Goal: Task Accomplishment & Management: Complete application form

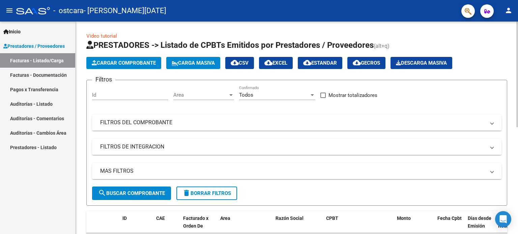
click at [139, 66] on button "Cargar Comprobante" at bounding box center [123, 63] width 75 height 12
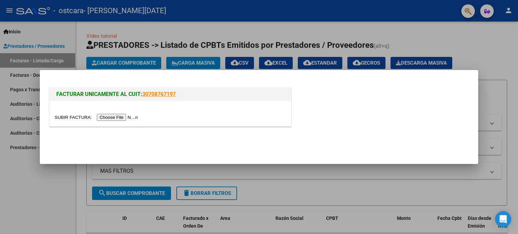
click at [123, 118] on input "file" at bounding box center [97, 117] width 85 height 7
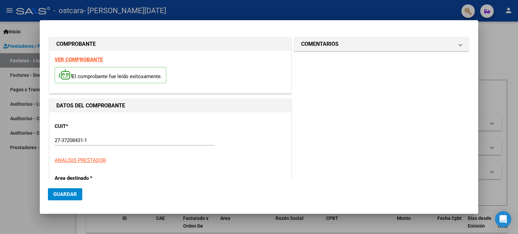
scroll to position [158, 0]
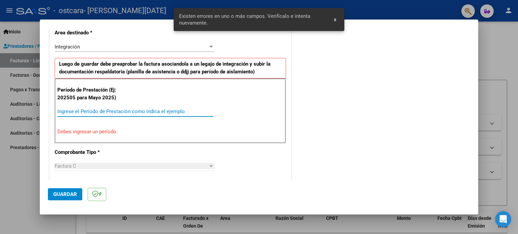
click at [133, 111] on input "Ingrese el Período de Prestación como indica el ejemplo" at bounding box center [135, 111] width 156 height 6
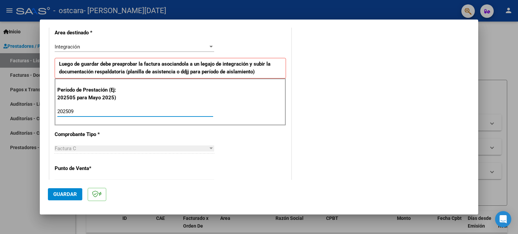
type input "202509"
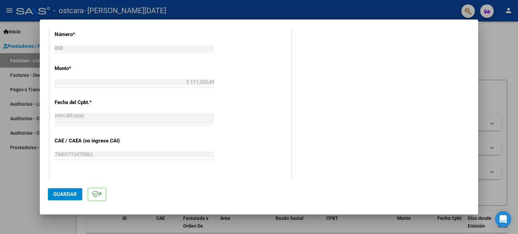
scroll to position [360, 0]
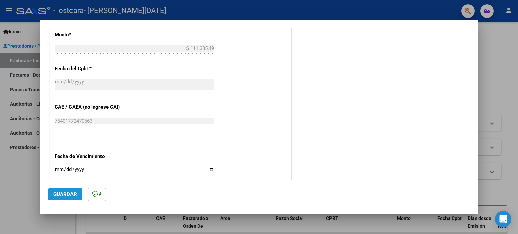
click at [65, 189] on button "Guardar" at bounding box center [65, 194] width 34 height 12
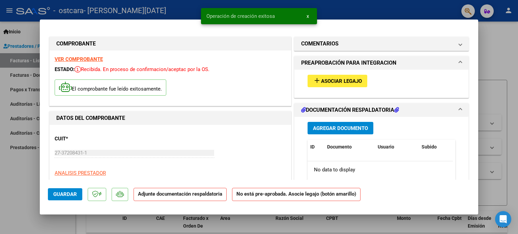
click at [351, 82] on span "Asociar Legajo" at bounding box center [341, 81] width 41 height 6
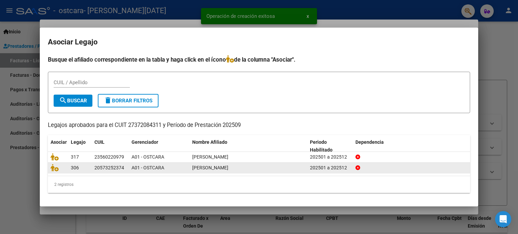
click at [205, 166] on span "[PERSON_NAME]" at bounding box center [210, 167] width 36 height 5
click at [51, 167] on icon at bounding box center [55, 167] width 8 height 7
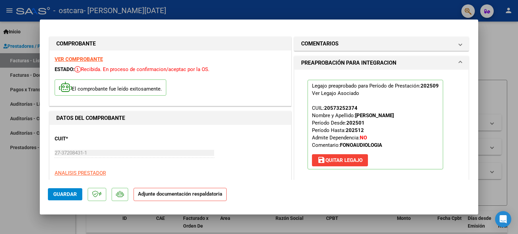
scroll to position [135, 0]
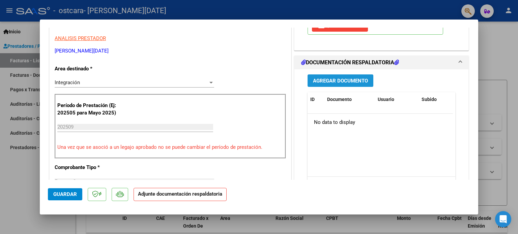
click at [331, 81] on span "Agregar Documento" at bounding box center [340, 81] width 55 height 6
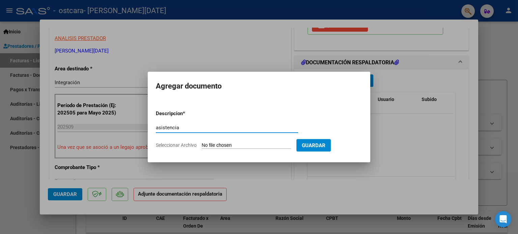
type input "asistencia"
click at [279, 145] on input "Seleccionar Archivo" at bounding box center [245, 146] width 89 height 6
type input "C:\fakepath\asistencia ema [DATE].pdf"
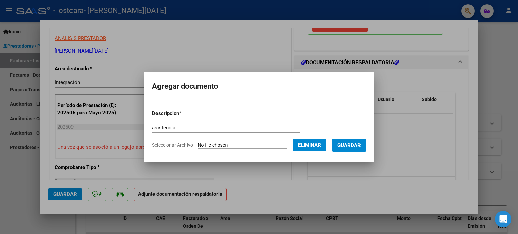
click at [350, 149] on button "Guardar" at bounding box center [349, 145] width 34 height 12
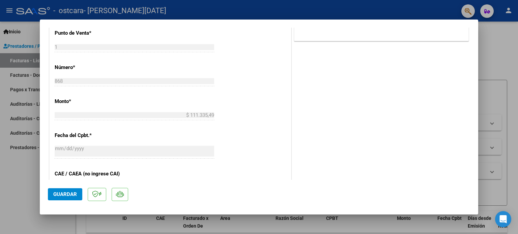
scroll to position [371, 0]
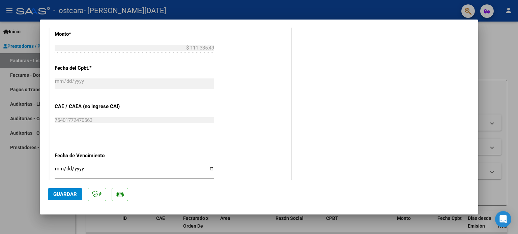
click at [71, 199] on button "Guardar" at bounding box center [65, 194] width 34 height 12
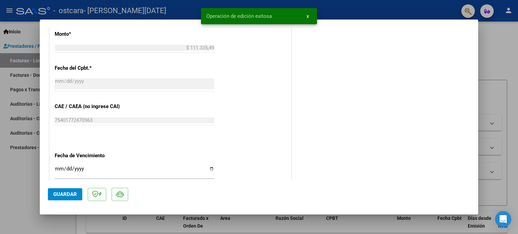
click at [499, 74] on div at bounding box center [259, 117] width 518 height 234
type input "$ 0,00"
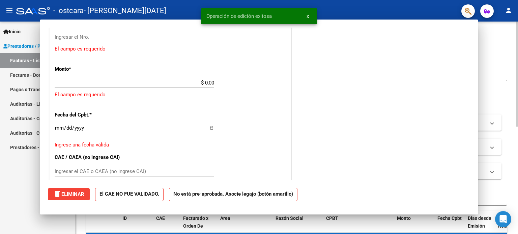
scroll to position [0, 0]
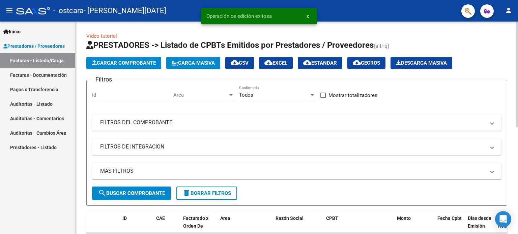
click at [152, 62] on span "Cargar Comprobante" at bounding box center [124, 63] width 64 height 6
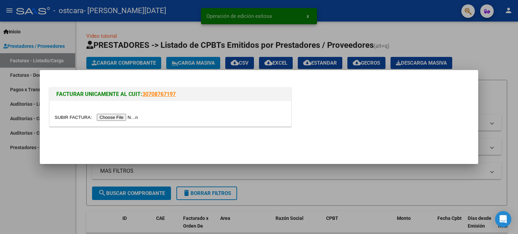
click at [133, 121] on input "file" at bounding box center [97, 117] width 85 height 7
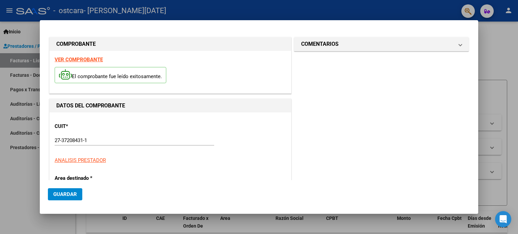
scroll to position [158, 0]
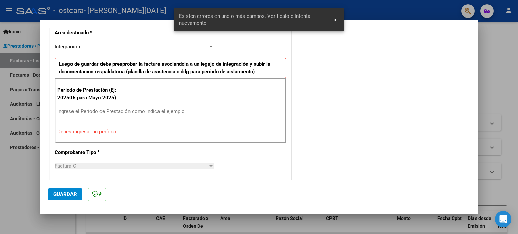
click at [109, 113] on input "Ingrese el Período de Prestación como indica el ejemplo" at bounding box center [135, 111] width 156 height 6
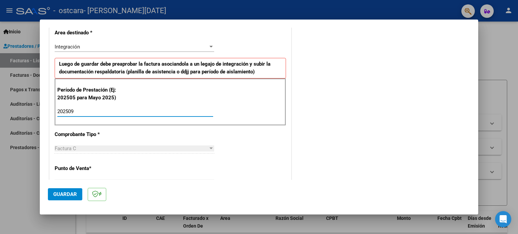
type input "202509"
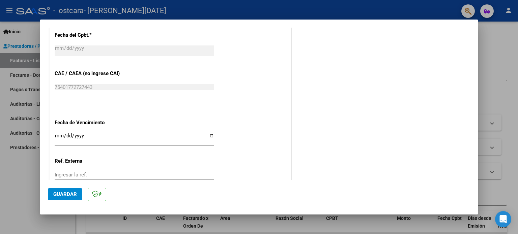
scroll to position [440, 0]
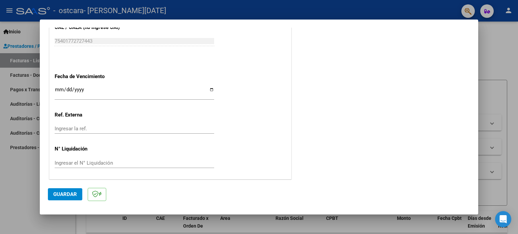
click at [71, 192] on span "Guardar" at bounding box center [65, 194] width 24 height 6
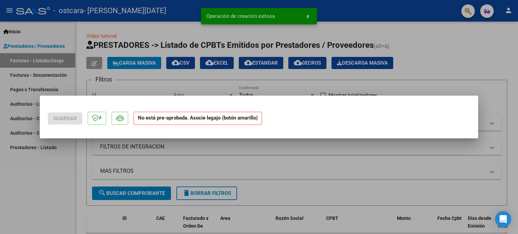
scroll to position [0, 0]
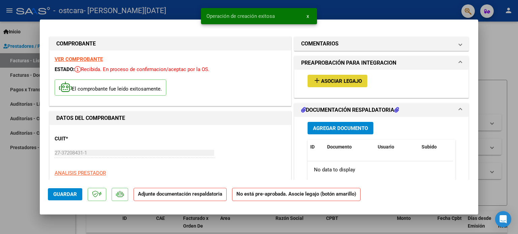
click at [346, 82] on span "Asociar Legajo" at bounding box center [341, 81] width 41 height 6
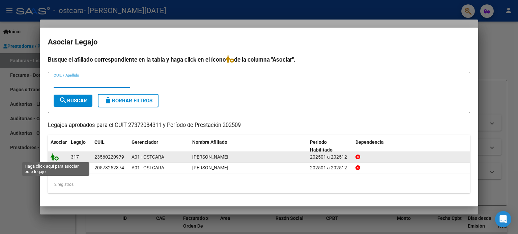
click at [54, 158] on icon at bounding box center [55, 156] width 8 height 7
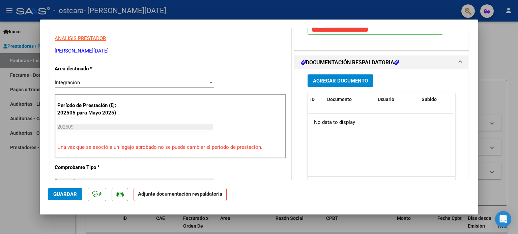
scroll to position [168, 0]
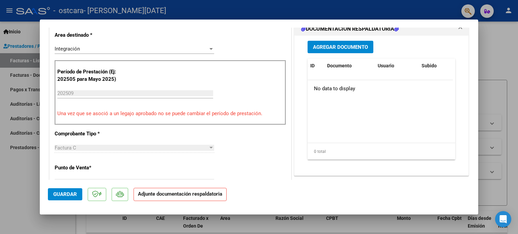
click at [345, 45] on span "Agregar Documento" at bounding box center [340, 47] width 55 height 6
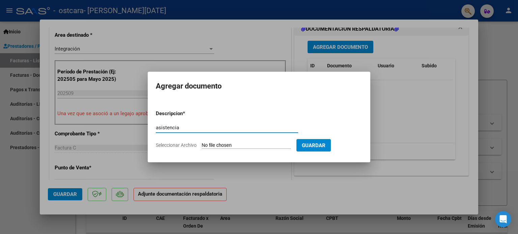
type input "asistencia"
click at [216, 145] on input "Seleccionar Archivo" at bounding box center [245, 146] width 89 height 6
type input "C:\fakepath\27372084311_011_00001_00000869.pdf"
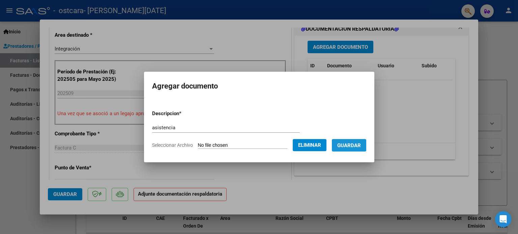
click at [360, 147] on span "Guardar" at bounding box center [349, 146] width 24 height 6
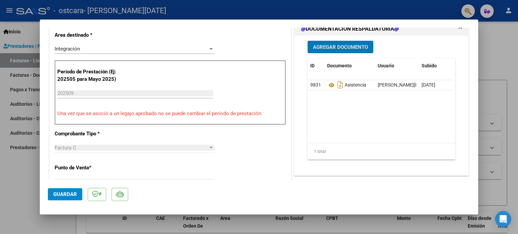
click at [51, 193] on button "Guardar" at bounding box center [65, 194] width 34 height 12
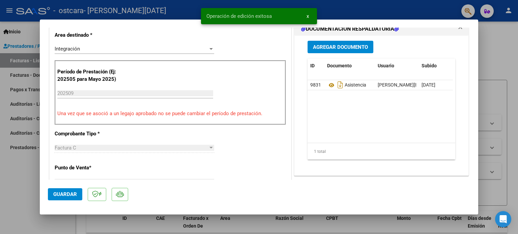
click at [493, 51] on div at bounding box center [259, 117] width 518 height 234
type input "$ 0,00"
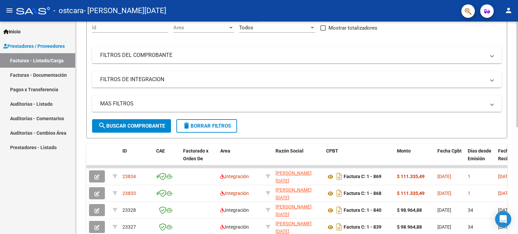
scroll to position [101, 0]
